Goal: Complete application form

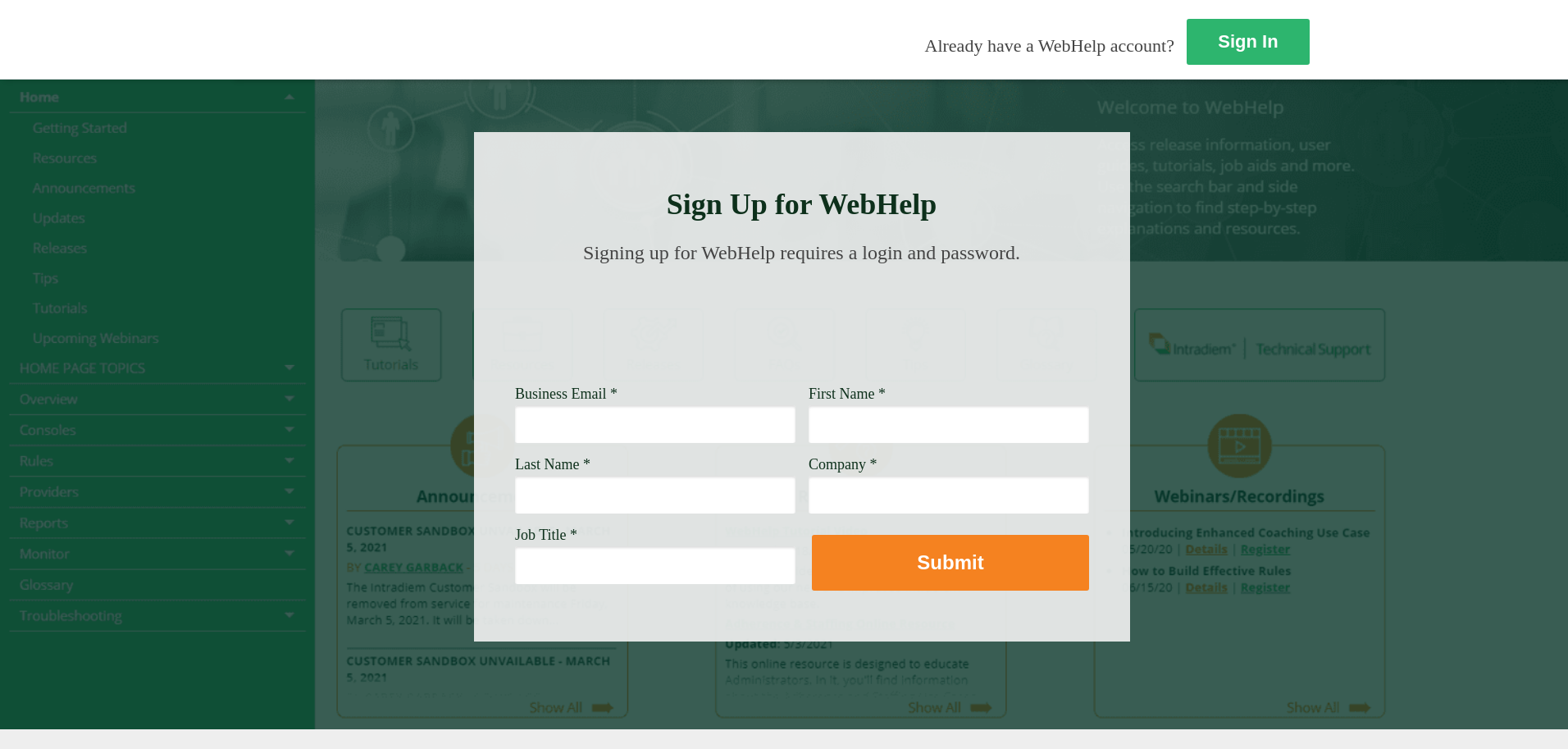
click at [515, 432] on input "Business Email *" at bounding box center [655, 424] width 281 height 38
type input "[PERSON_NAME][EMAIL_ADDRESS][PERSON_NAME][DOMAIN_NAME]"
type input "[PERSON_NAME]"
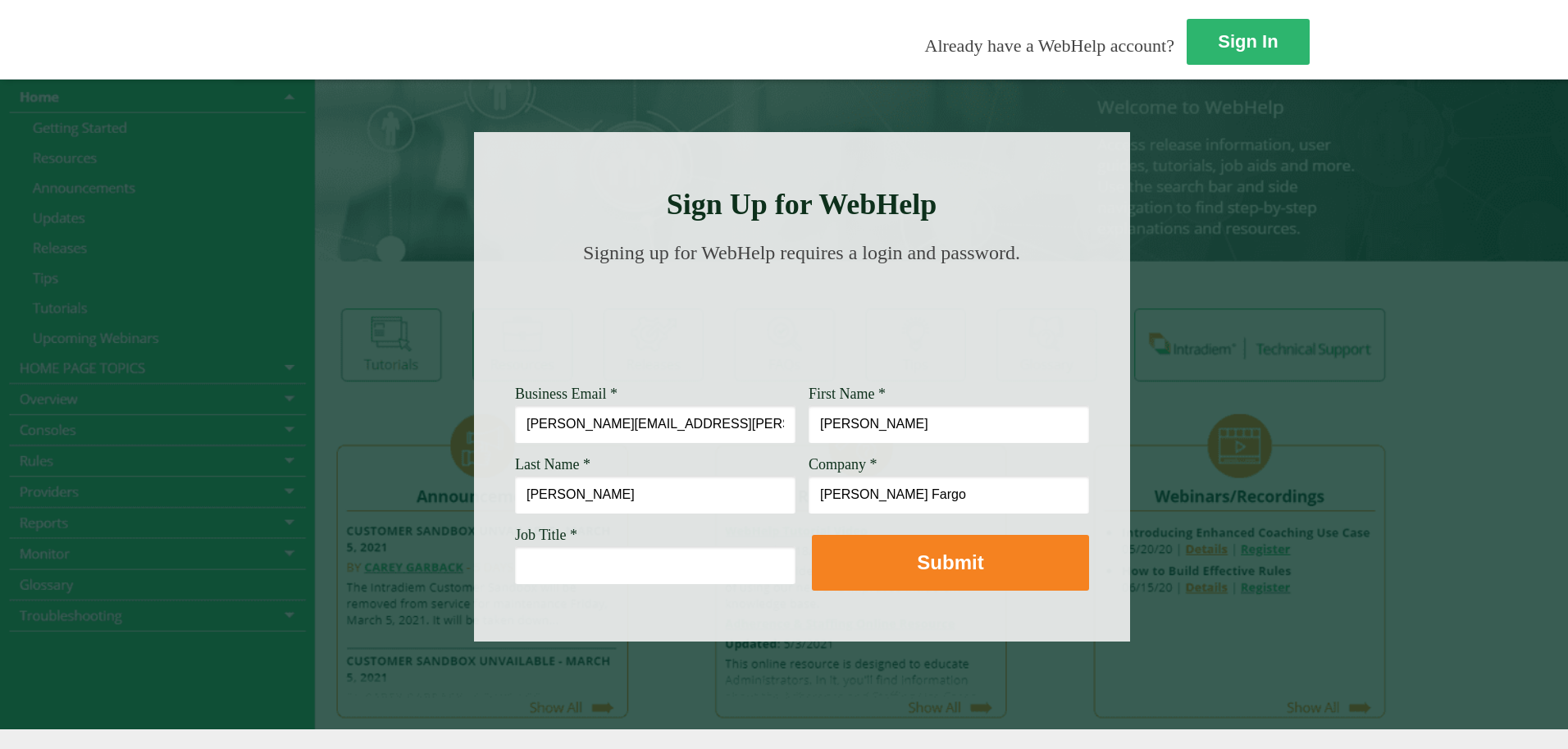
type input "[PERSON_NAME] Fargo"
click at [515, 566] on input "Job Title *" at bounding box center [655, 565] width 281 height 38
paste input "Lead Customer Service Representative"
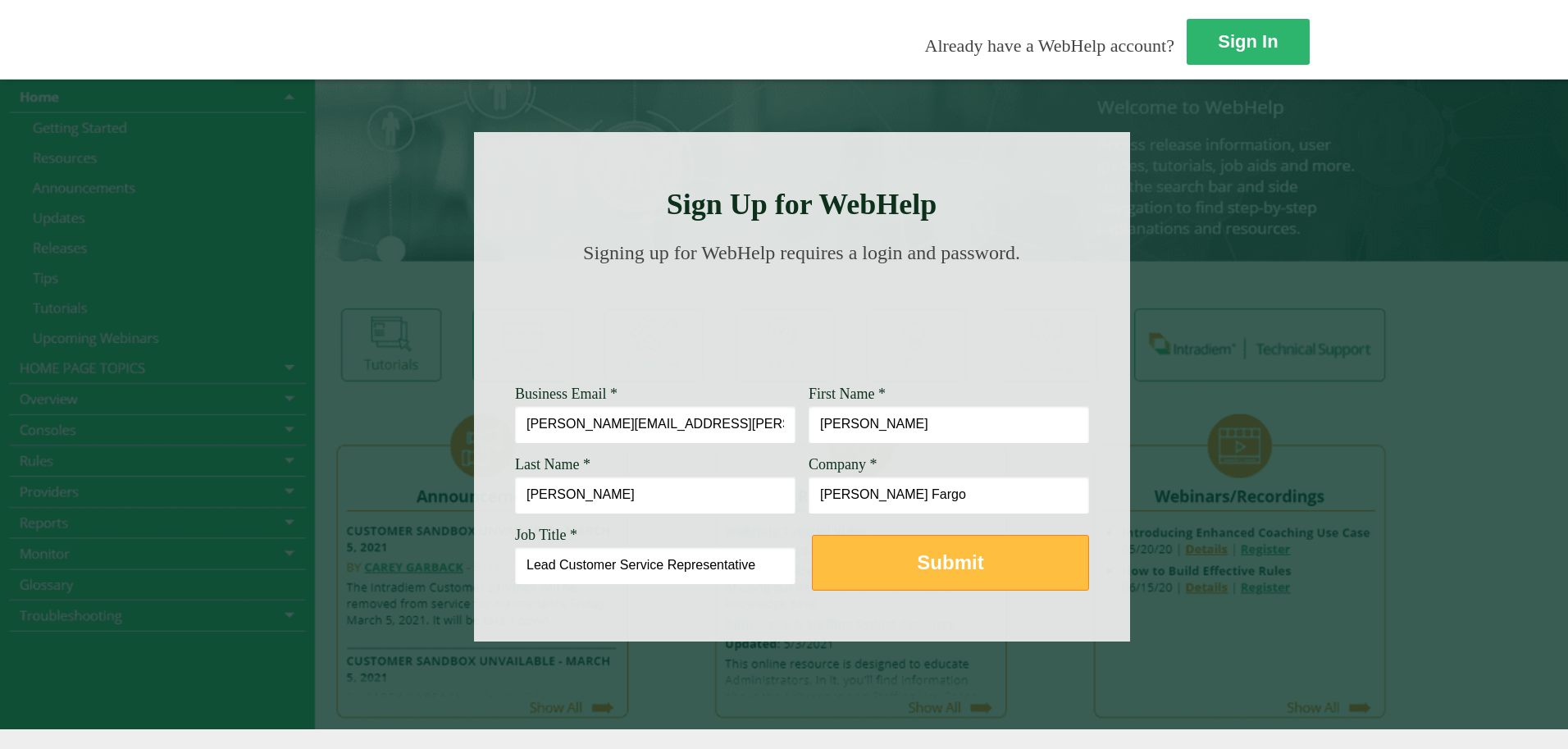
type input "Lead Customer Service Representative"
click at [812, 575] on button "Submit" at bounding box center [950, 562] width 277 height 56
